Goal: Task Accomplishment & Management: Complete application form

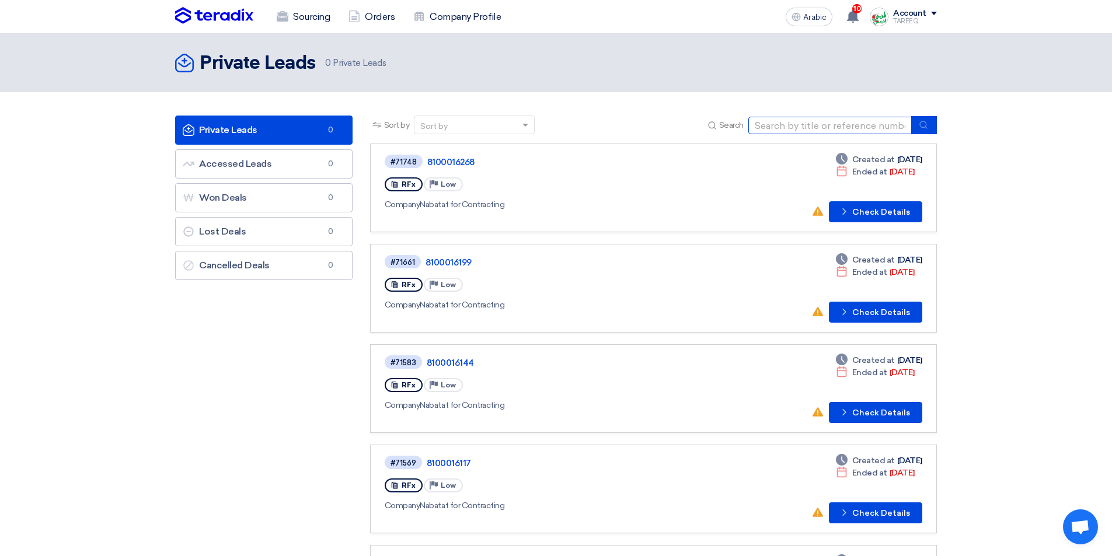
click at [802, 129] on input at bounding box center [830, 126] width 163 height 18
type input "71747"
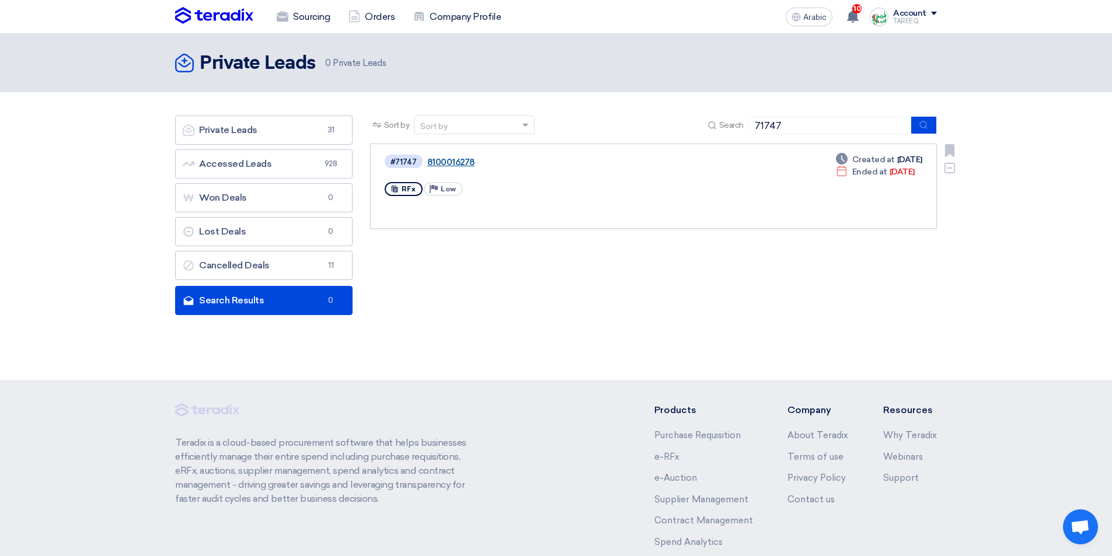
click at [467, 165] on font "8100016278" at bounding box center [450, 162] width 47 height 11
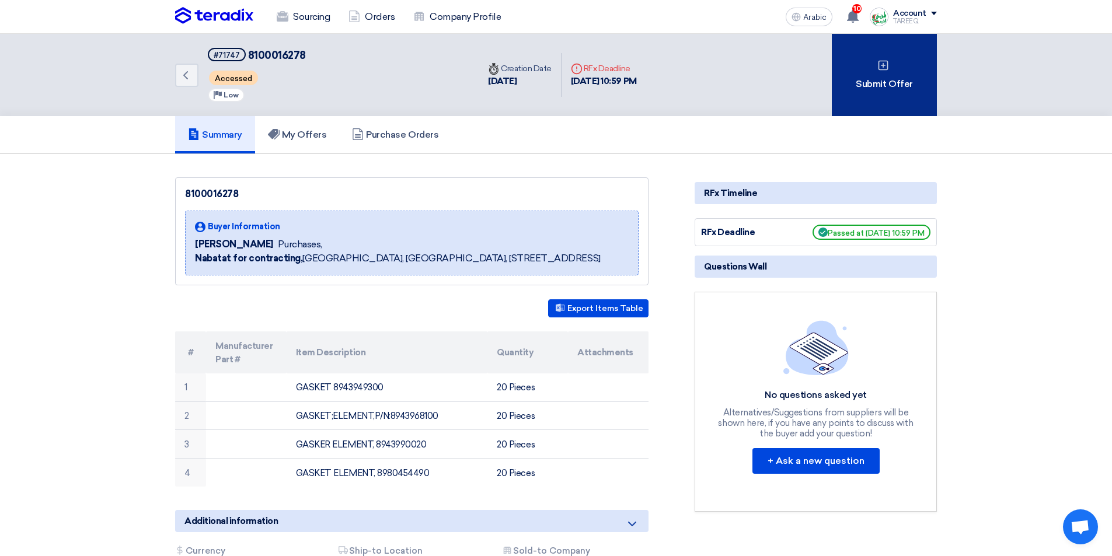
click at [872, 93] on div "Submit Offer" at bounding box center [884, 75] width 105 height 82
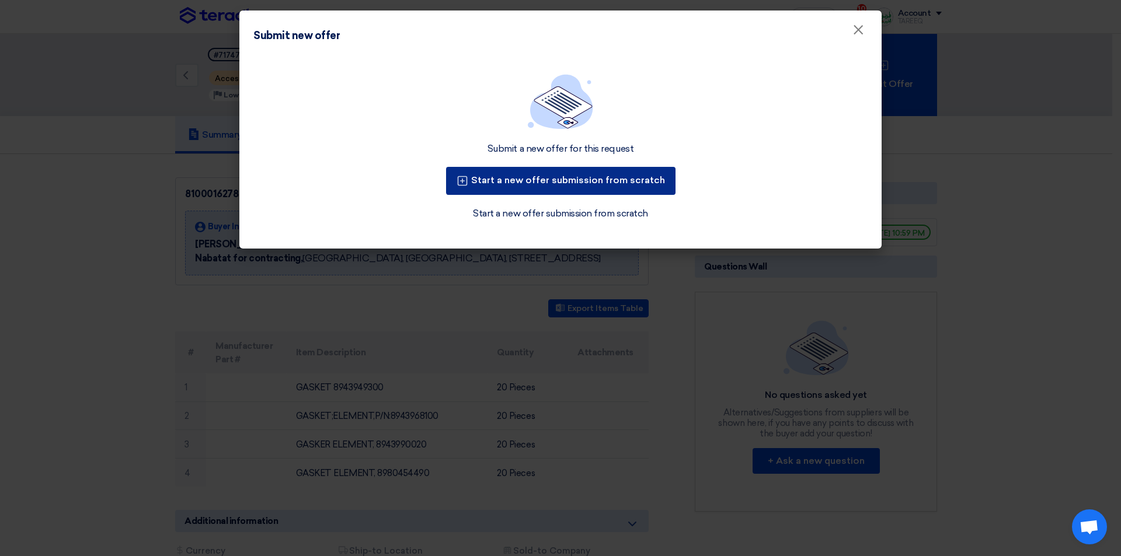
click at [590, 181] on font "Start a new offer submission from scratch" at bounding box center [568, 180] width 194 height 11
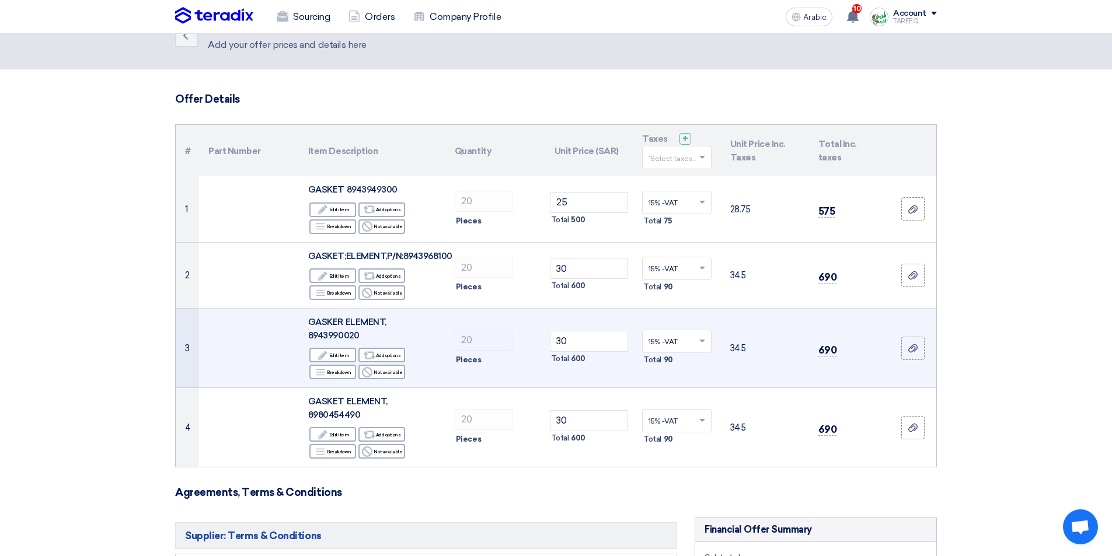
scroll to position [58, 0]
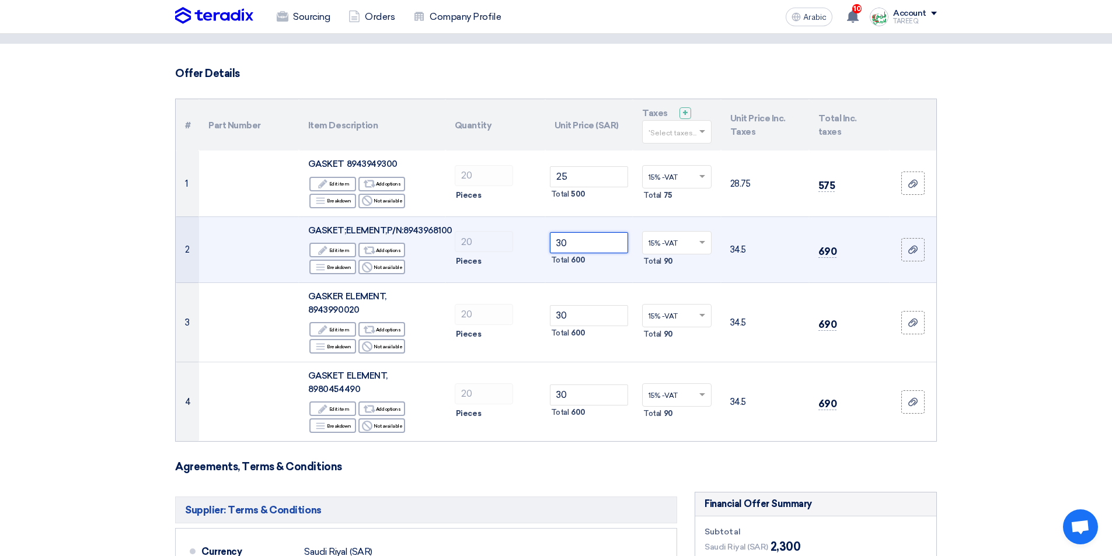
drag, startPoint x: 589, startPoint y: 245, endPoint x: 503, endPoint y: 260, distance: 87.3
click at [503, 260] on tr "2 GASKET;ELEMENT,P/N:8943968100 Edit Edit item Alternative Add options Breakdow…" at bounding box center [556, 250] width 761 height 67
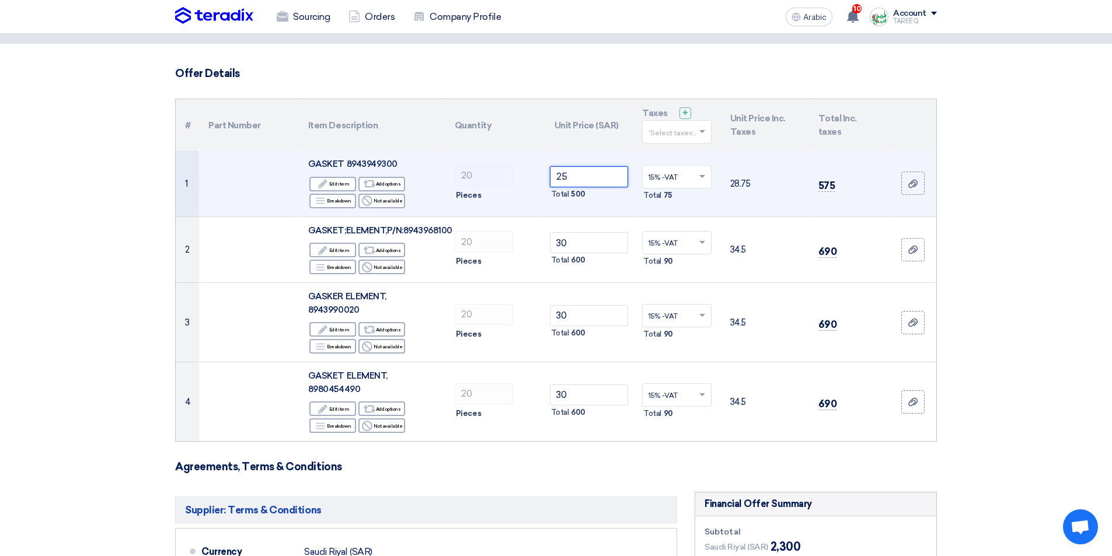
click at [584, 176] on input "25" at bounding box center [589, 176] width 79 height 21
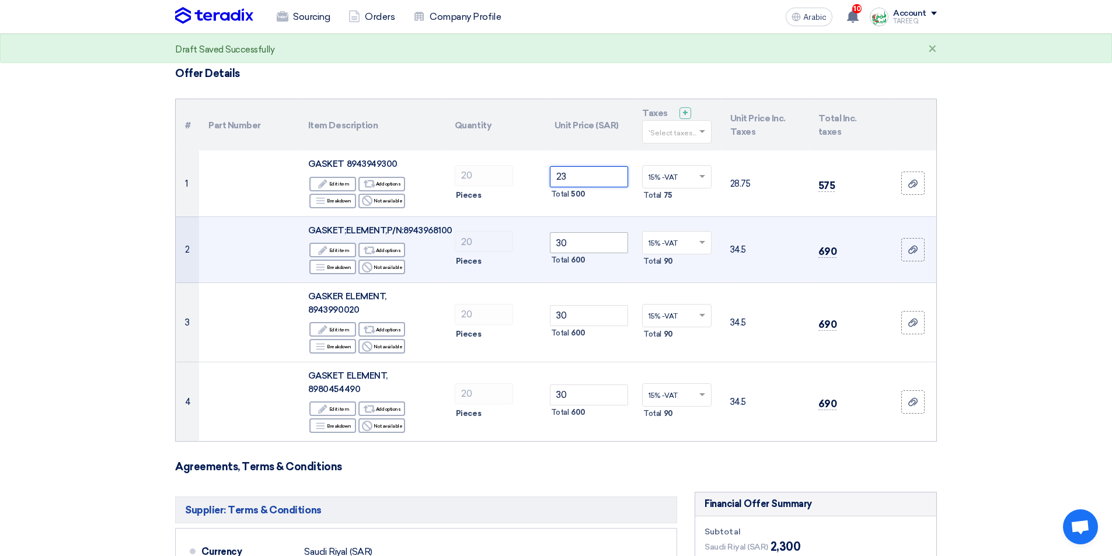
type input "23"
drag, startPoint x: 577, startPoint y: 241, endPoint x: 534, endPoint y: 256, distance: 45.6
click at [535, 255] on tr "2 GASKET;ELEMENT,P/N:8943968100 Edit Edit item Alternative Add options Breakdow…" at bounding box center [556, 250] width 761 height 67
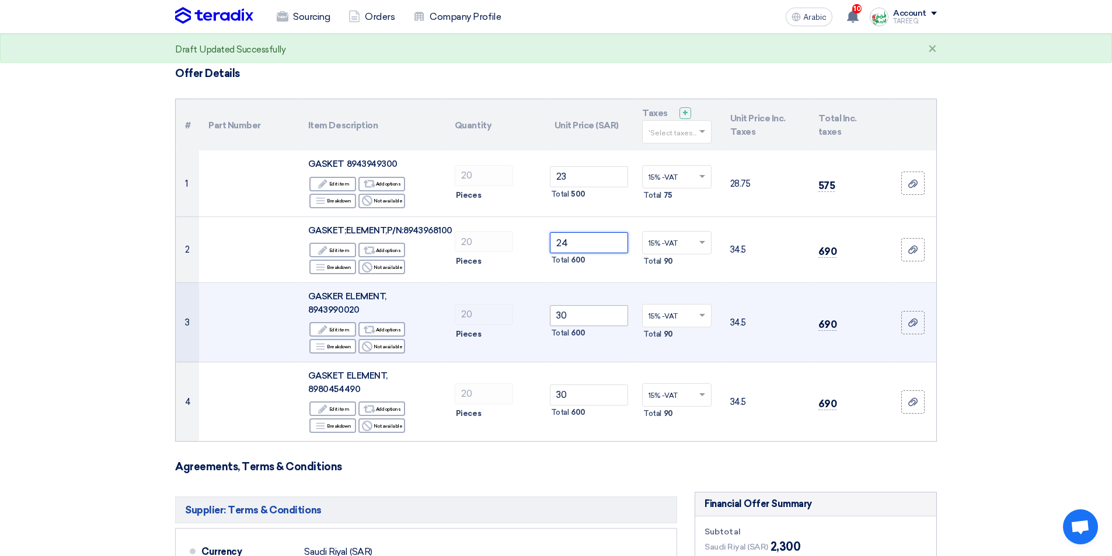
type input "24"
drag, startPoint x: 585, startPoint y: 315, endPoint x: 495, endPoint y: 329, distance: 91.1
click at [499, 326] on tr "3 [PERSON_NAME] ELEMENT, 8943990020 Edit Edit item Alternative Add options Brea…" at bounding box center [556, 322] width 761 height 79
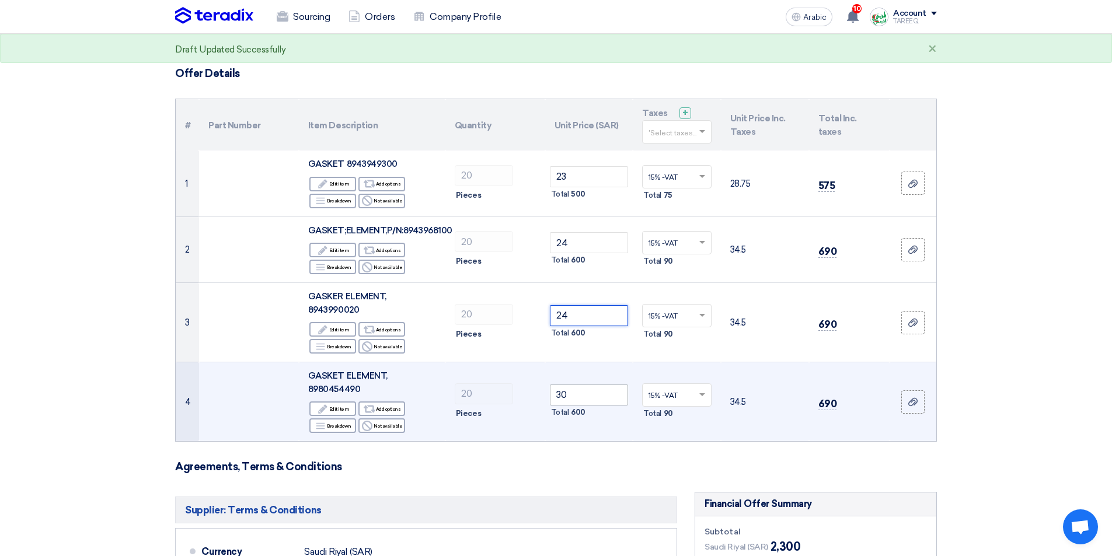
type input "24"
drag, startPoint x: 580, startPoint y: 399, endPoint x: 470, endPoint y: 406, distance: 110.6
click at [471, 406] on tr "4 GASKET ELEMENT, 8980454490 Edit Edit item Alternative Add options Breakdown R…" at bounding box center [556, 402] width 761 height 79
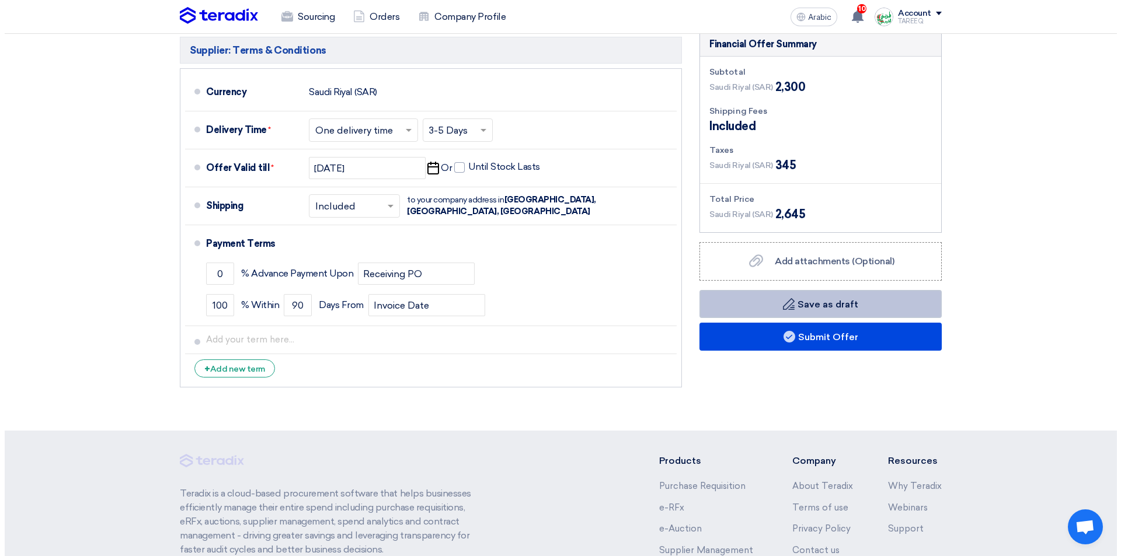
scroll to position [525, 0]
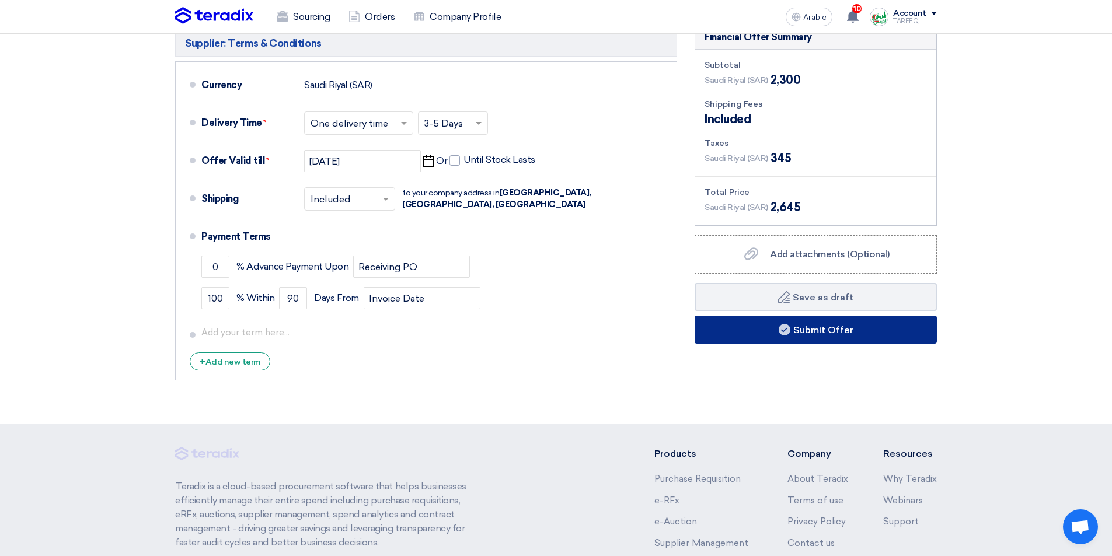
type input "24"
click at [754, 329] on button "Submit Offer" at bounding box center [816, 330] width 242 height 28
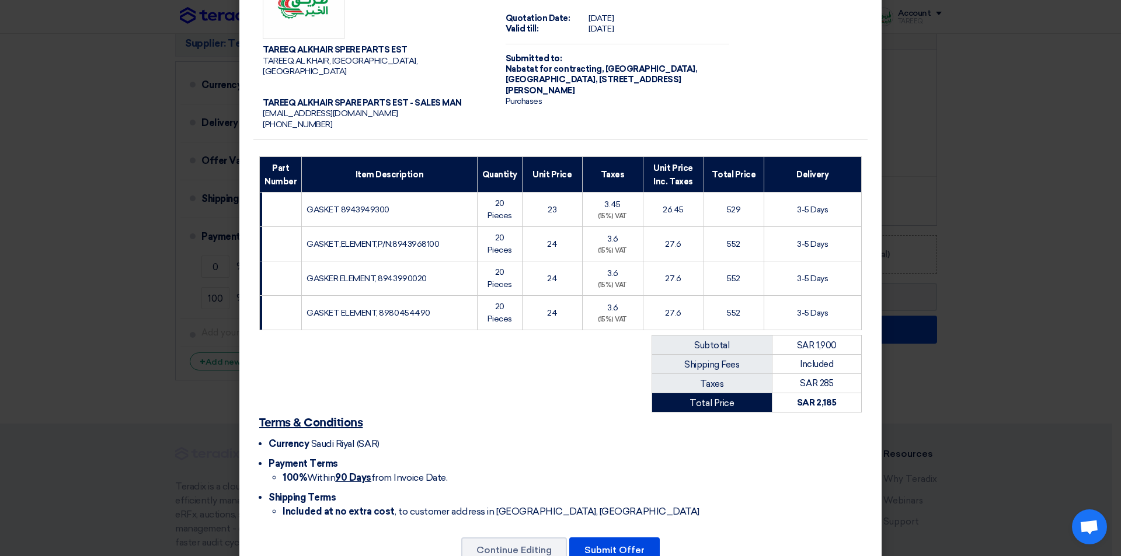
scroll to position [73, 0]
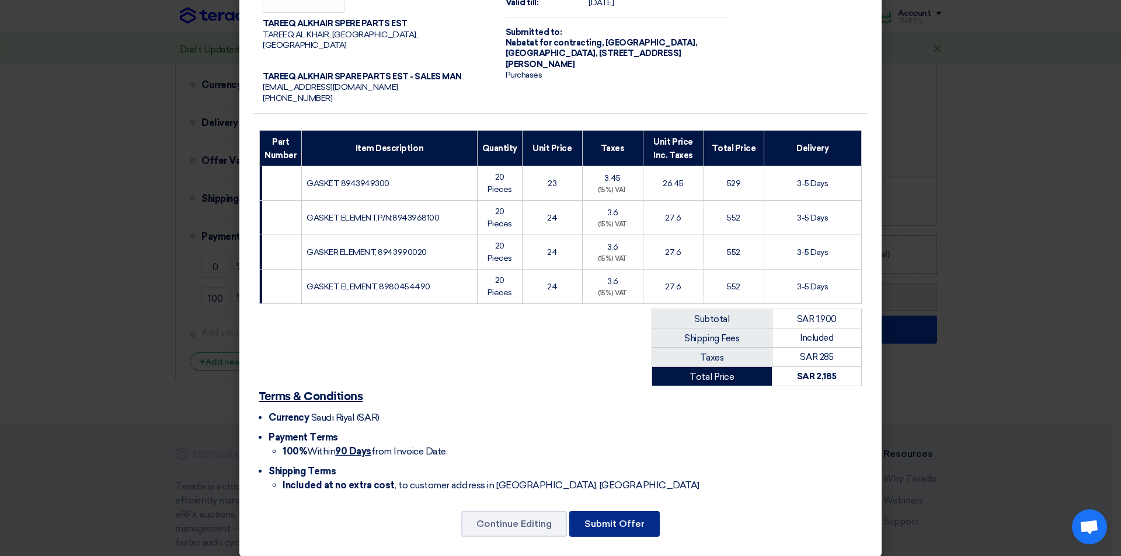
click at [593, 518] on font "Submit Offer" at bounding box center [614, 523] width 60 height 11
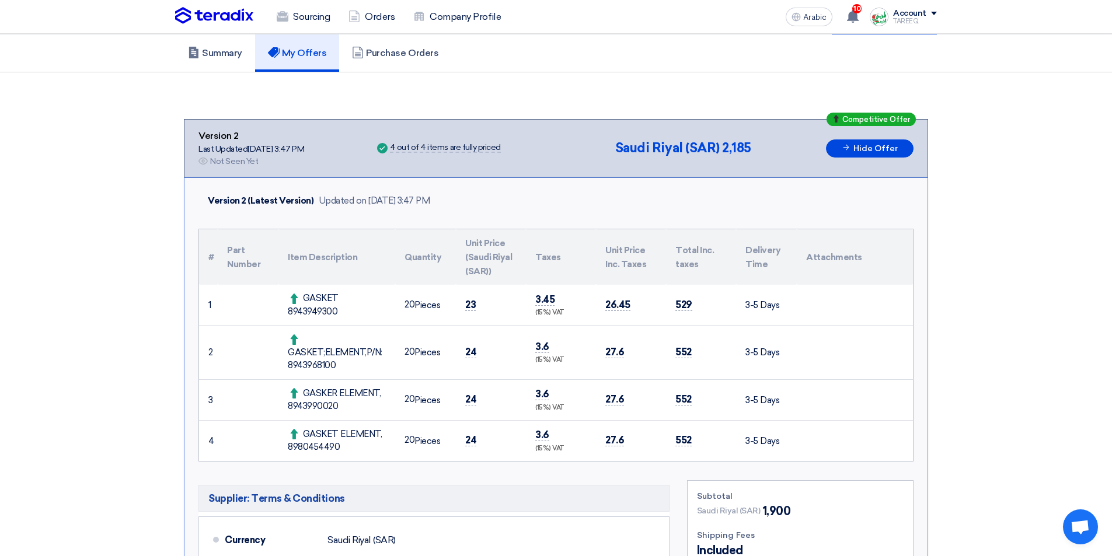
scroll to position [175, 0]
